Goal: Information Seeking & Learning: Learn about a topic

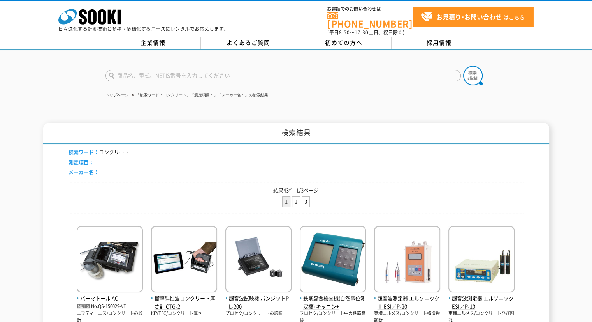
click at [276, 70] on input "text" at bounding box center [284, 76] width 356 height 12
type input "伝書鳩"
click at [463, 66] on button at bounding box center [472, 75] width 19 height 19
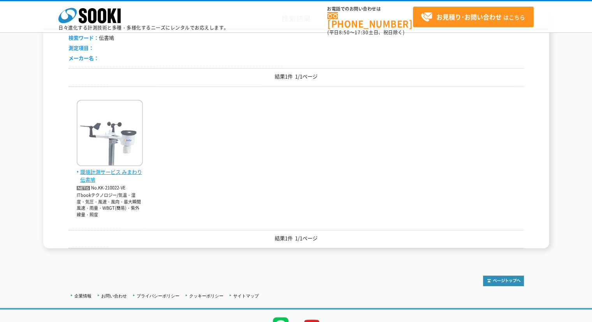
scroll to position [39, 0]
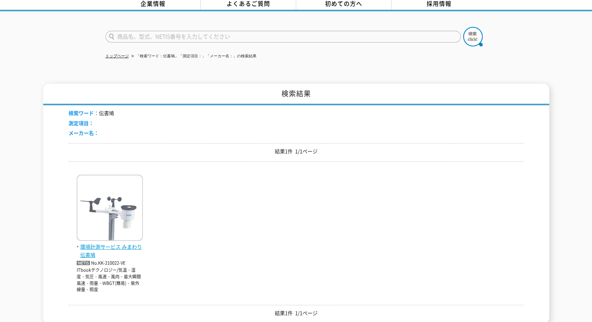
click at [104, 222] on img at bounding box center [110, 208] width 66 height 68
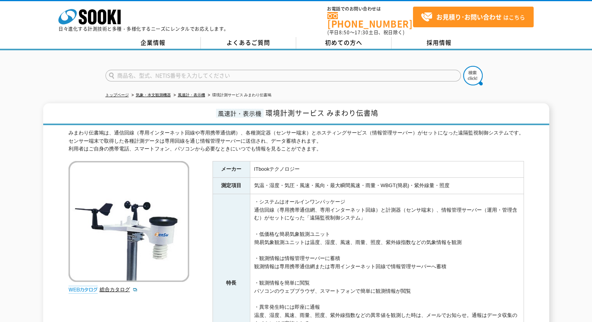
click at [262, 66] on form at bounding box center [297, 77] width 382 height 22
click at [261, 66] on form at bounding box center [297, 77] width 382 height 22
click at [259, 70] on input "text" at bounding box center [284, 76] width 356 height 12
type input "ｸ"
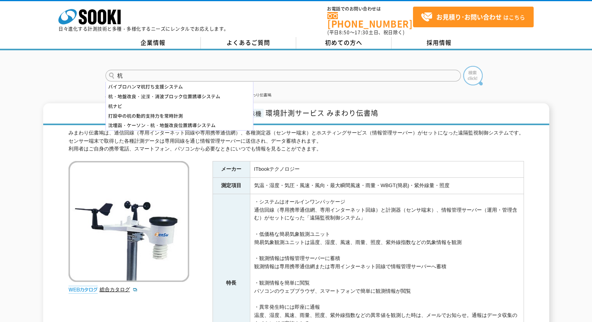
type input "杭"
click at [473, 66] on img at bounding box center [472, 75] width 19 height 19
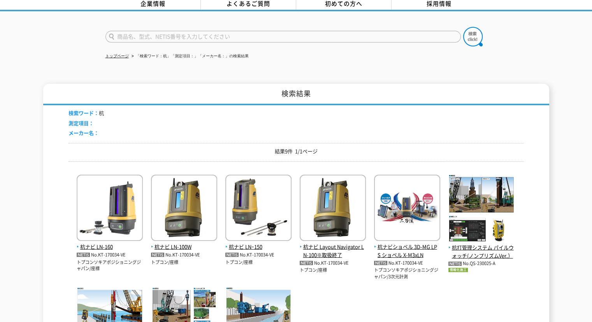
scroll to position [78, 0]
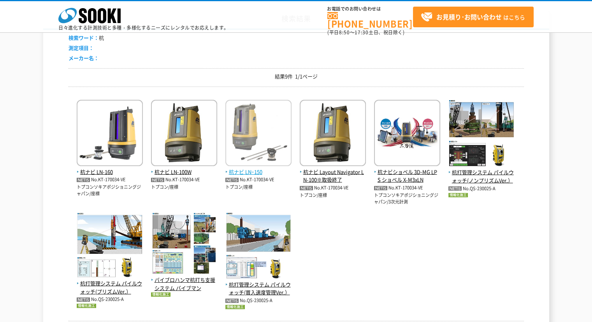
click at [259, 140] on img at bounding box center [258, 134] width 66 height 68
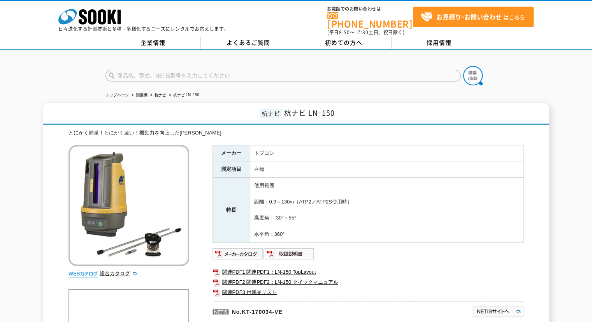
click at [336, 70] on input "text" at bounding box center [284, 76] width 356 height 12
type input "SX"
click at [468, 67] on img at bounding box center [472, 75] width 19 height 19
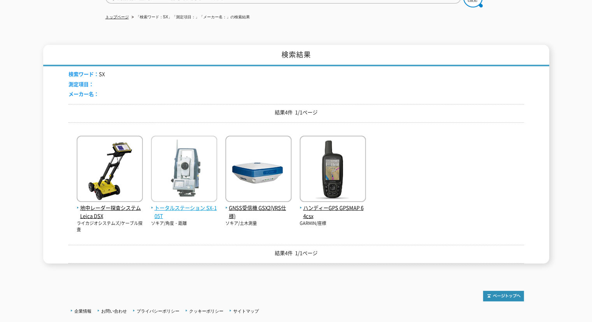
click at [189, 146] on img at bounding box center [184, 170] width 66 height 68
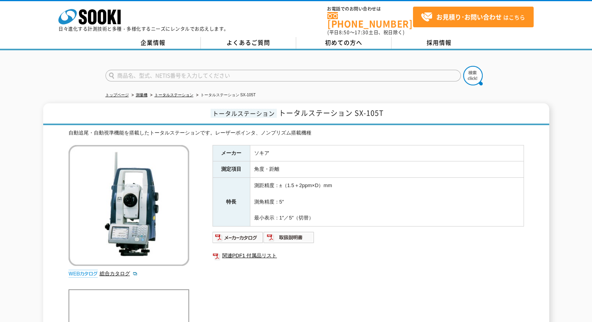
click at [203, 70] on input "text" at bounding box center [284, 76] width 356 height 12
type input "RC"
click at [463, 66] on button at bounding box center [472, 75] width 19 height 19
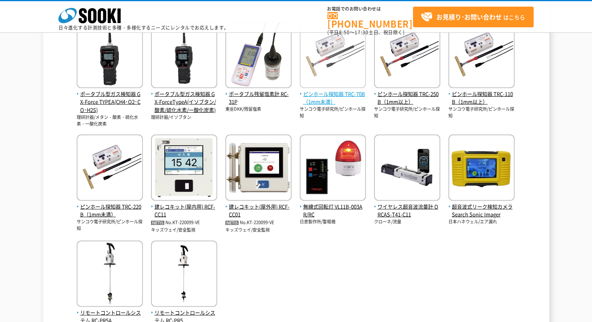
scroll to position [195, 0]
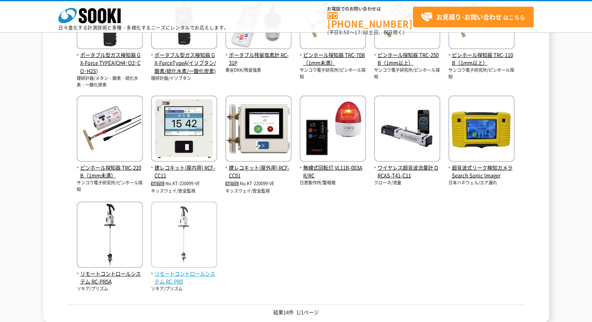
click at [206, 220] on img at bounding box center [184, 235] width 66 height 68
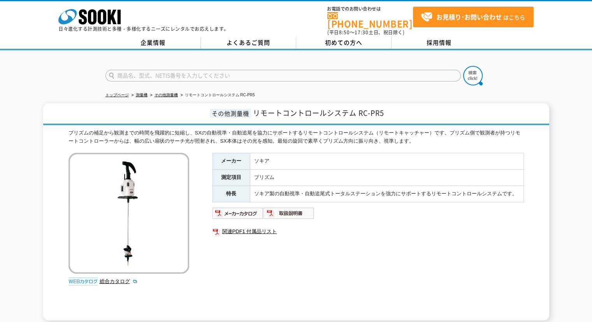
click at [234, 77] on form at bounding box center [297, 77] width 382 height 22
click at [241, 72] on input "text" at bounding box center [284, 76] width 356 height 12
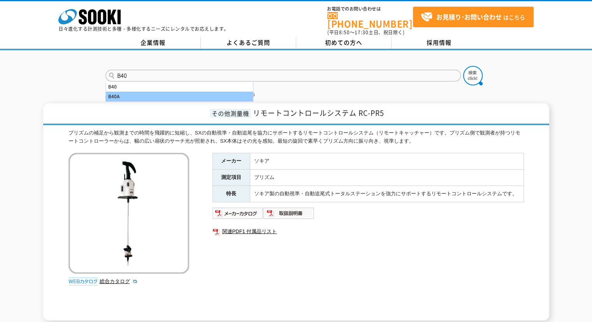
type input "B40"
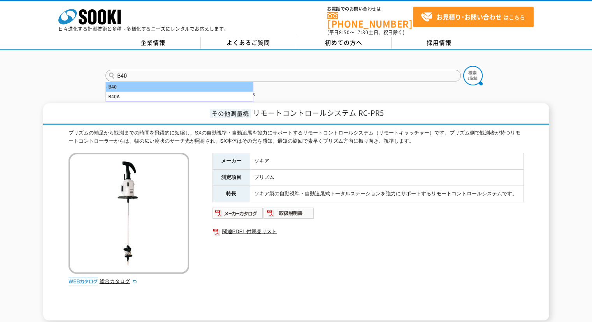
click at [211, 82] on div "B40" at bounding box center [179, 87] width 147 height 10
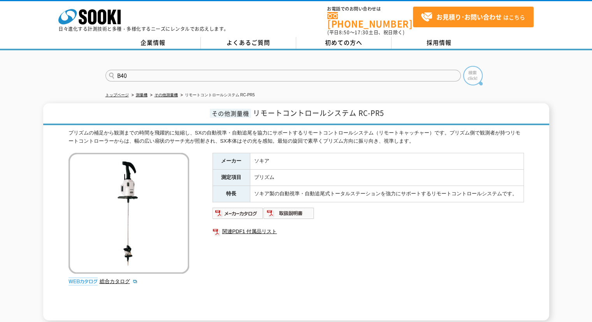
click at [470, 67] on img at bounding box center [472, 75] width 19 height 19
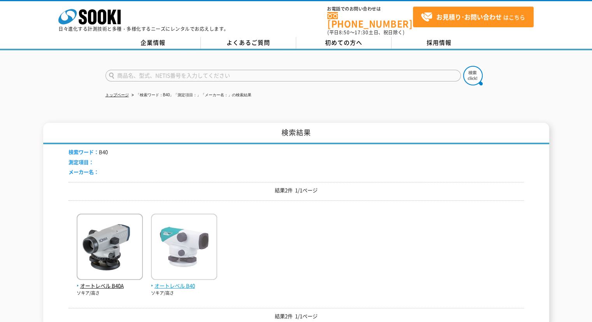
click at [199, 233] on img at bounding box center [184, 247] width 66 height 68
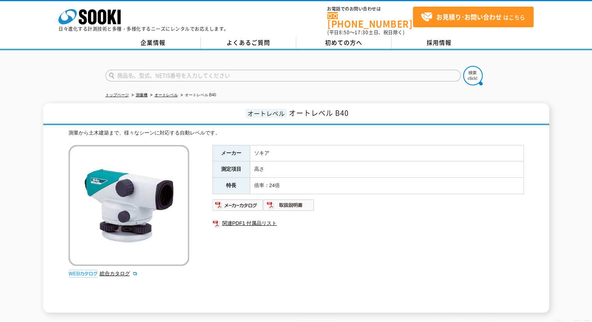
click at [183, 70] on input "text" at bounding box center [284, 76] width 356 height 12
type input "IM"
click at [463, 66] on button at bounding box center [472, 75] width 19 height 19
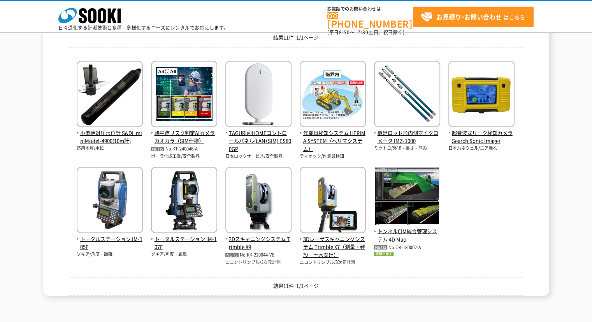
scroll to position [156, 0]
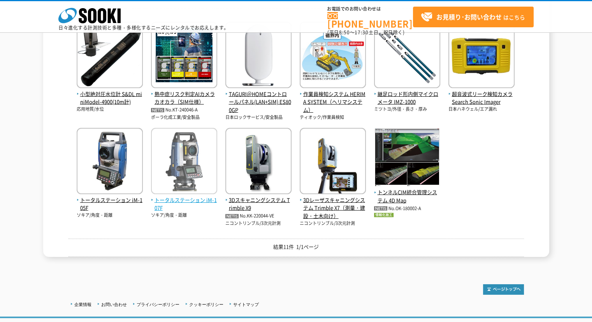
click at [209, 172] on img at bounding box center [184, 162] width 66 height 68
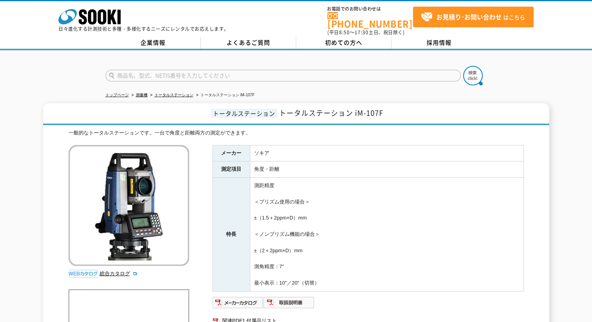
click at [327, 70] on input "text" at bounding box center [284, 76] width 356 height 12
type input "ZAK"
click at [463, 66] on button at bounding box center [472, 75] width 19 height 19
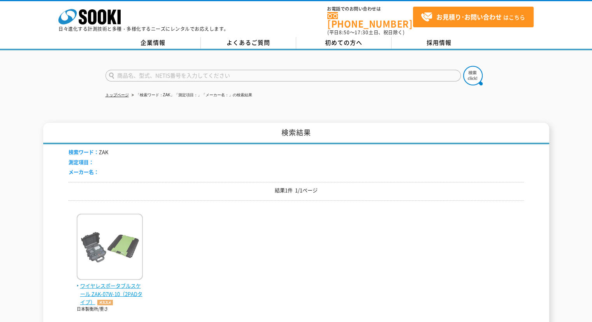
click at [99, 222] on img at bounding box center [110, 247] width 66 height 68
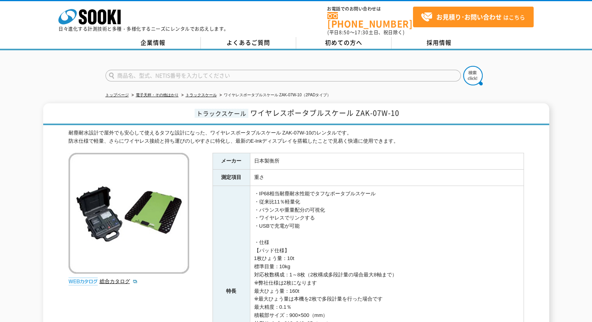
click at [318, 70] on input "text" at bounding box center [284, 76] width 356 height 12
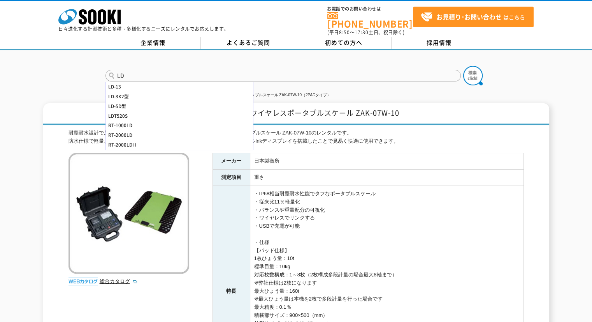
type input "LD"
click at [463, 66] on button at bounding box center [472, 75] width 19 height 19
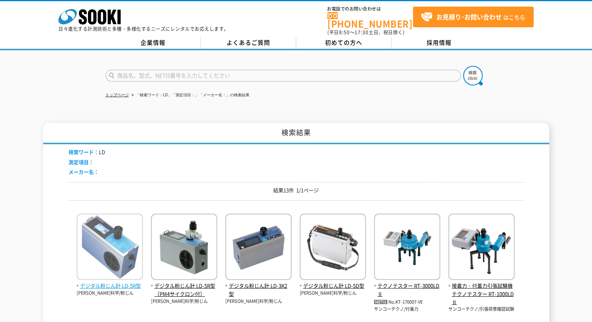
click at [128, 223] on img at bounding box center [110, 247] width 66 height 68
